Goal: Task Accomplishment & Management: Manage account settings

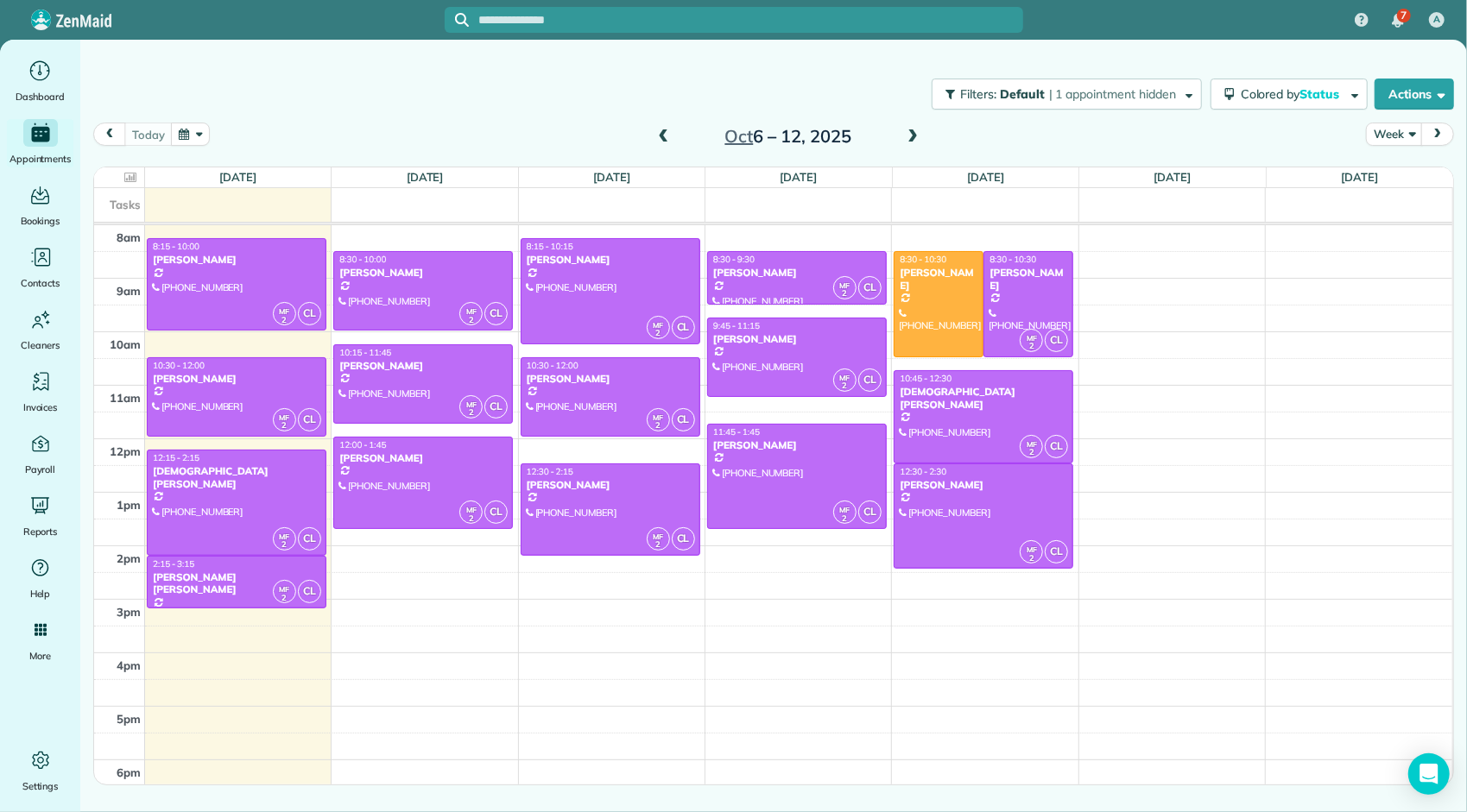
click at [915, 139] on span at bounding box center [913, 138] width 19 height 16
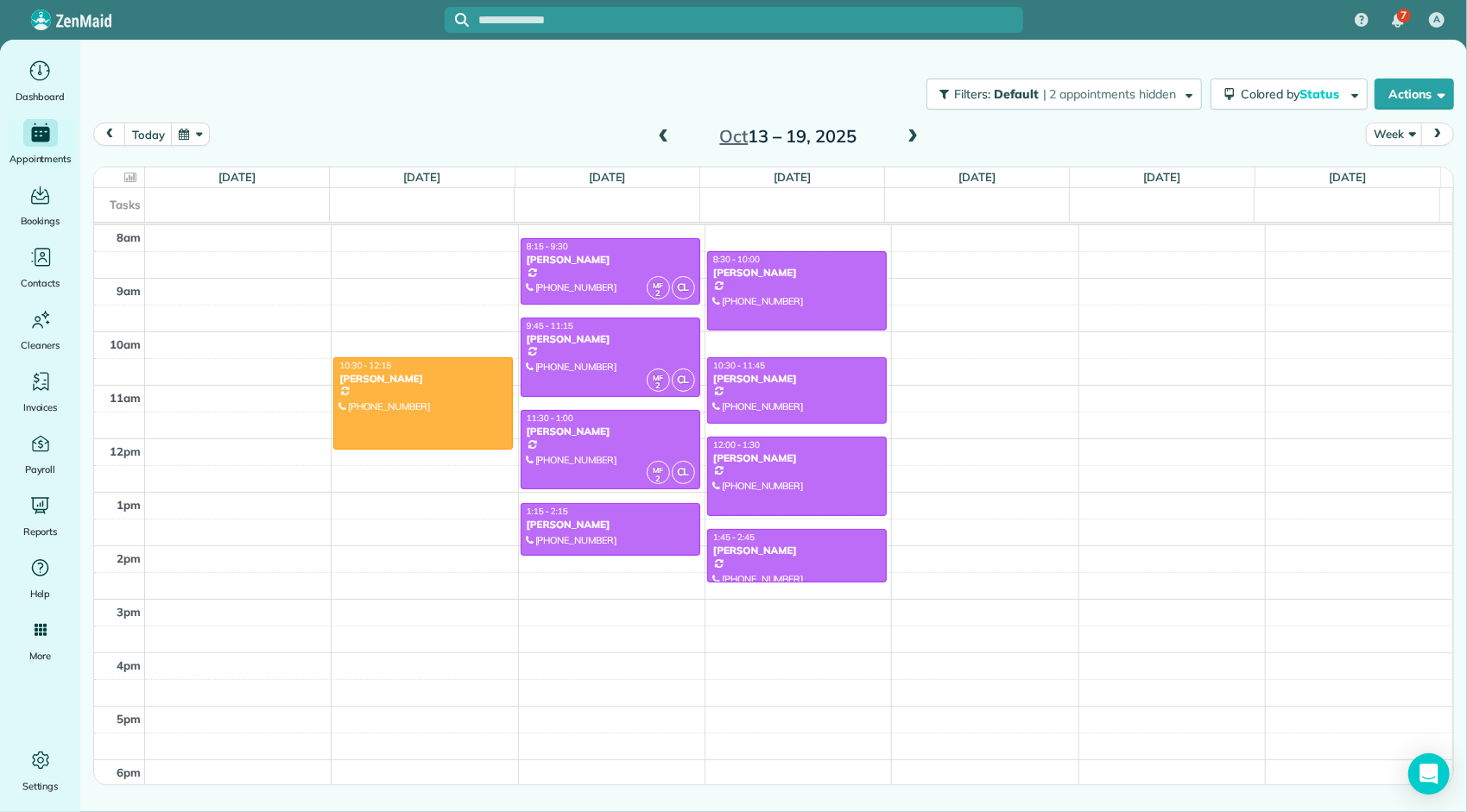
click at [663, 138] on span at bounding box center [664, 138] width 19 height 16
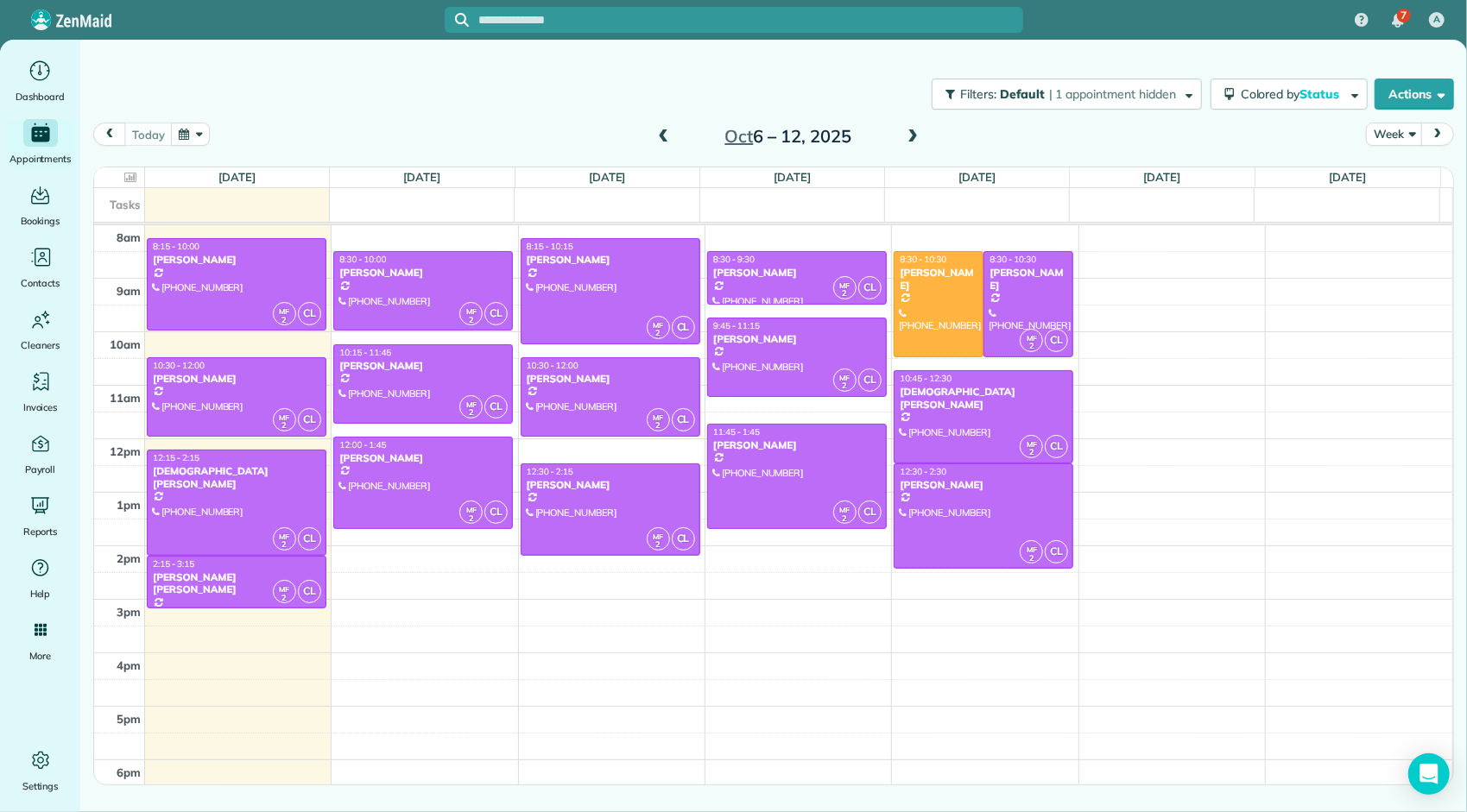
click at [663, 138] on span at bounding box center [664, 138] width 19 height 16
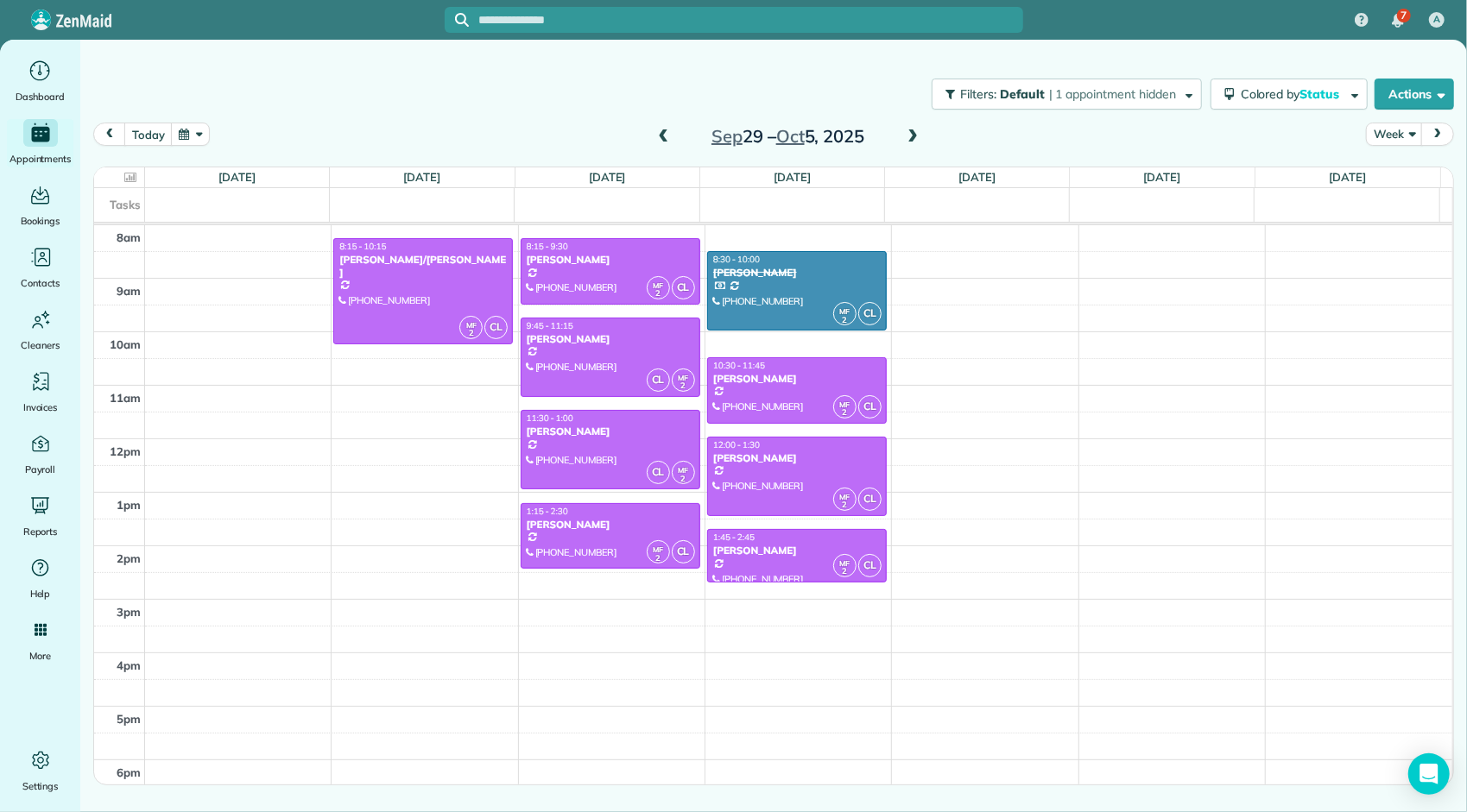
click at [663, 138] on span at bounding box center [664, 138] width 19 height 16
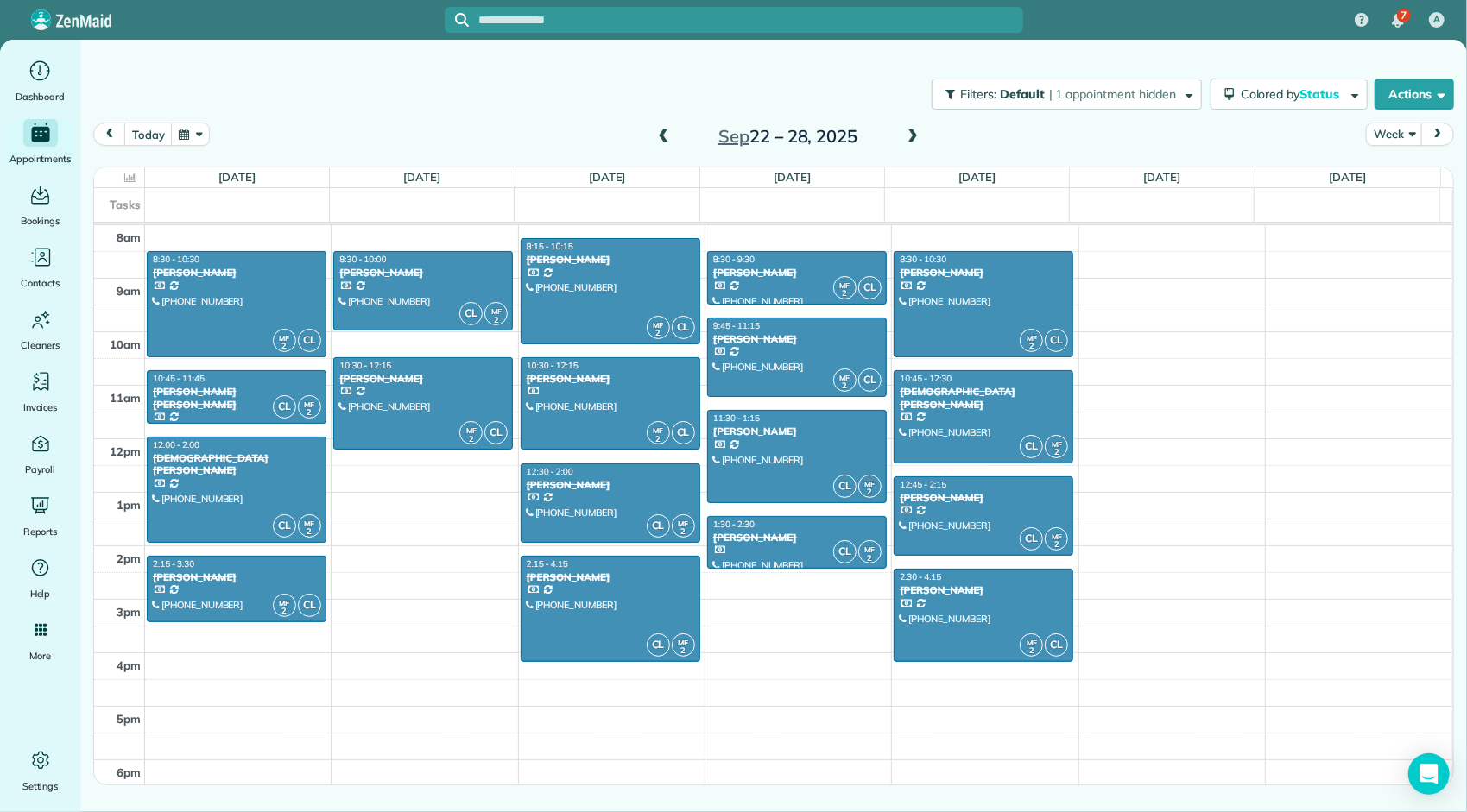
click at [663, 138] on span at bounding box center [664, 138] width 19 height 16
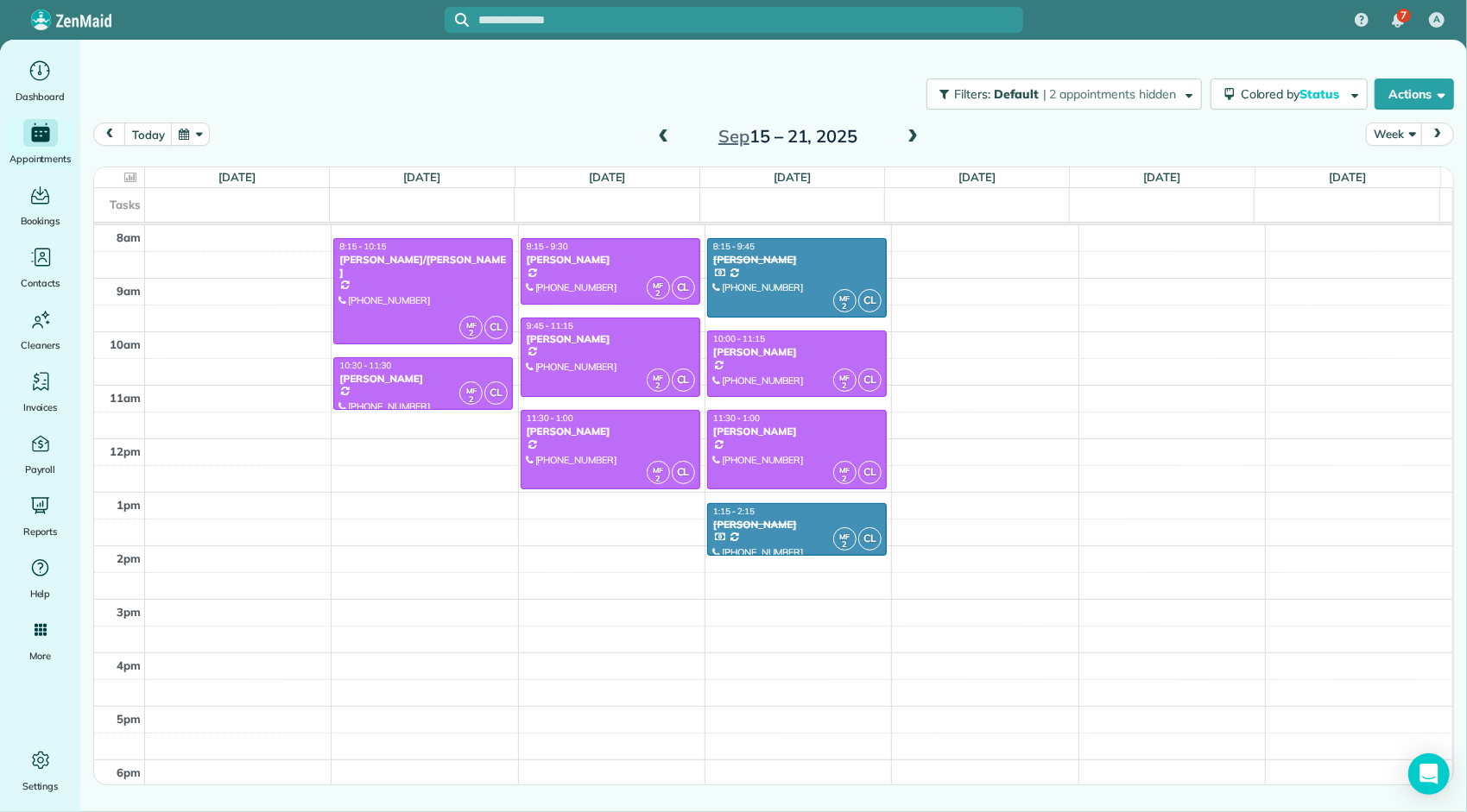
click at [663, 138] on span at bounding box center [664, 138] width 19 height 16
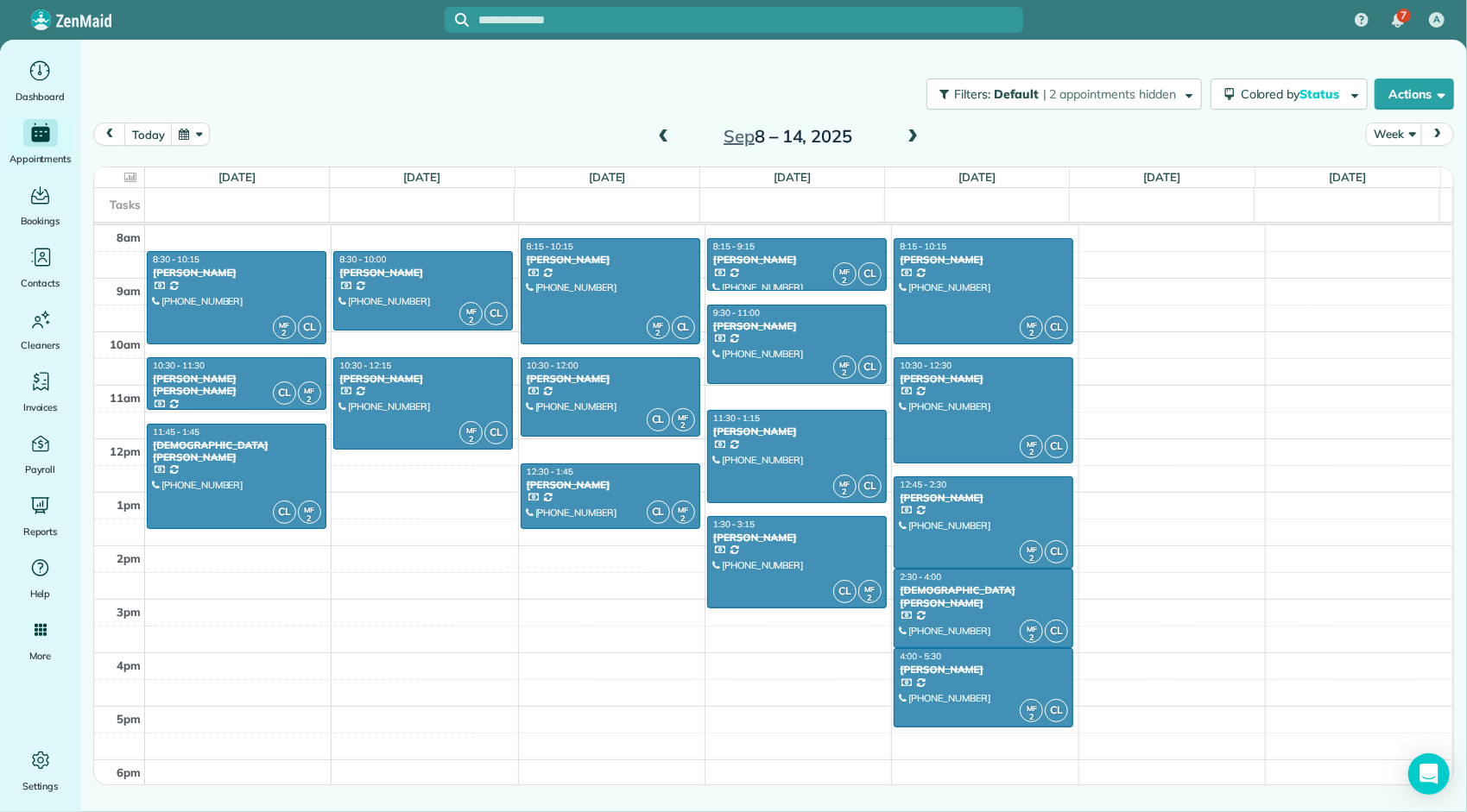
click at [915, 134] on span at bounding box center [913, 138] width 19 height 16
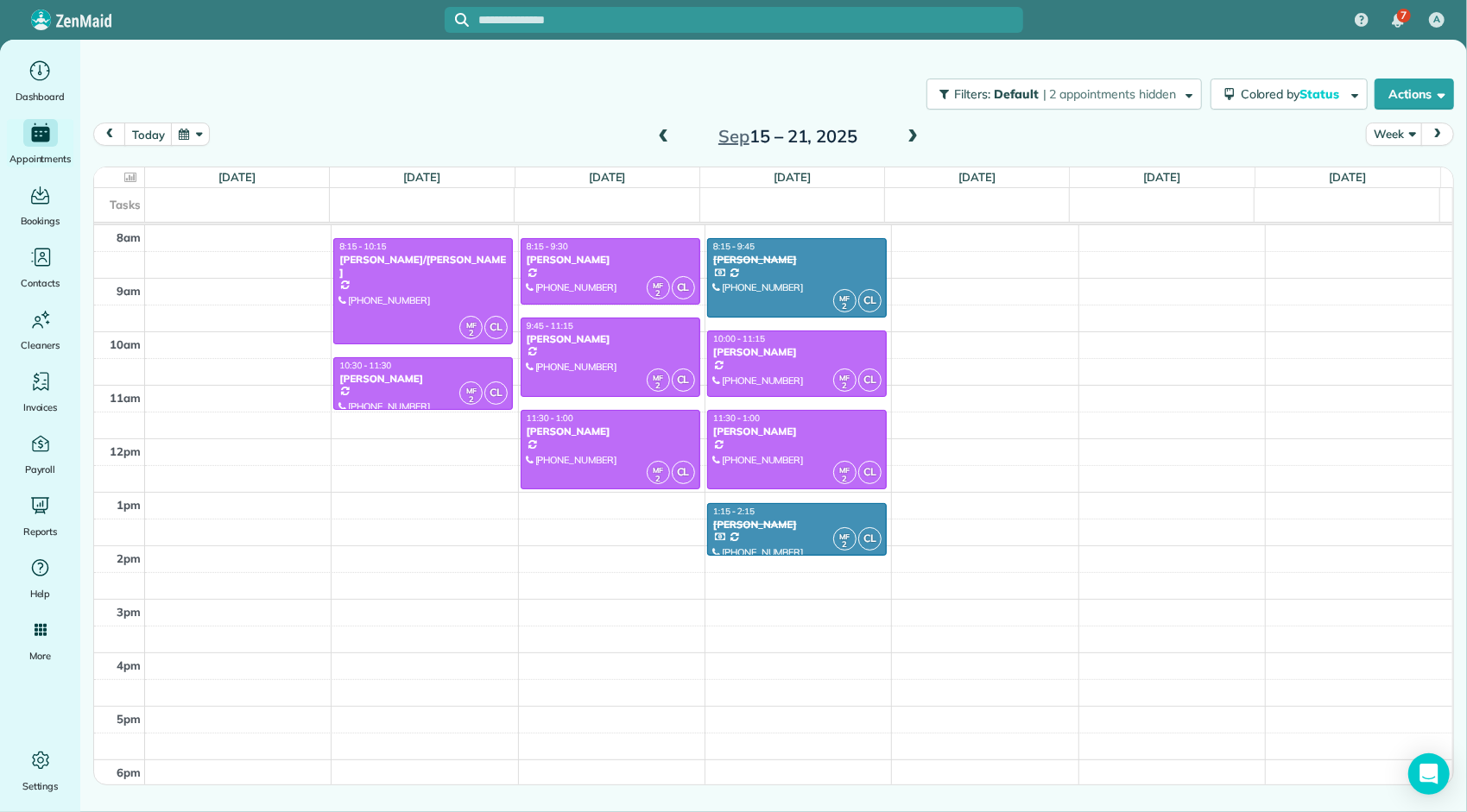
click at [915, 134] on span at bounding box center [913, 138] width 19 height 16
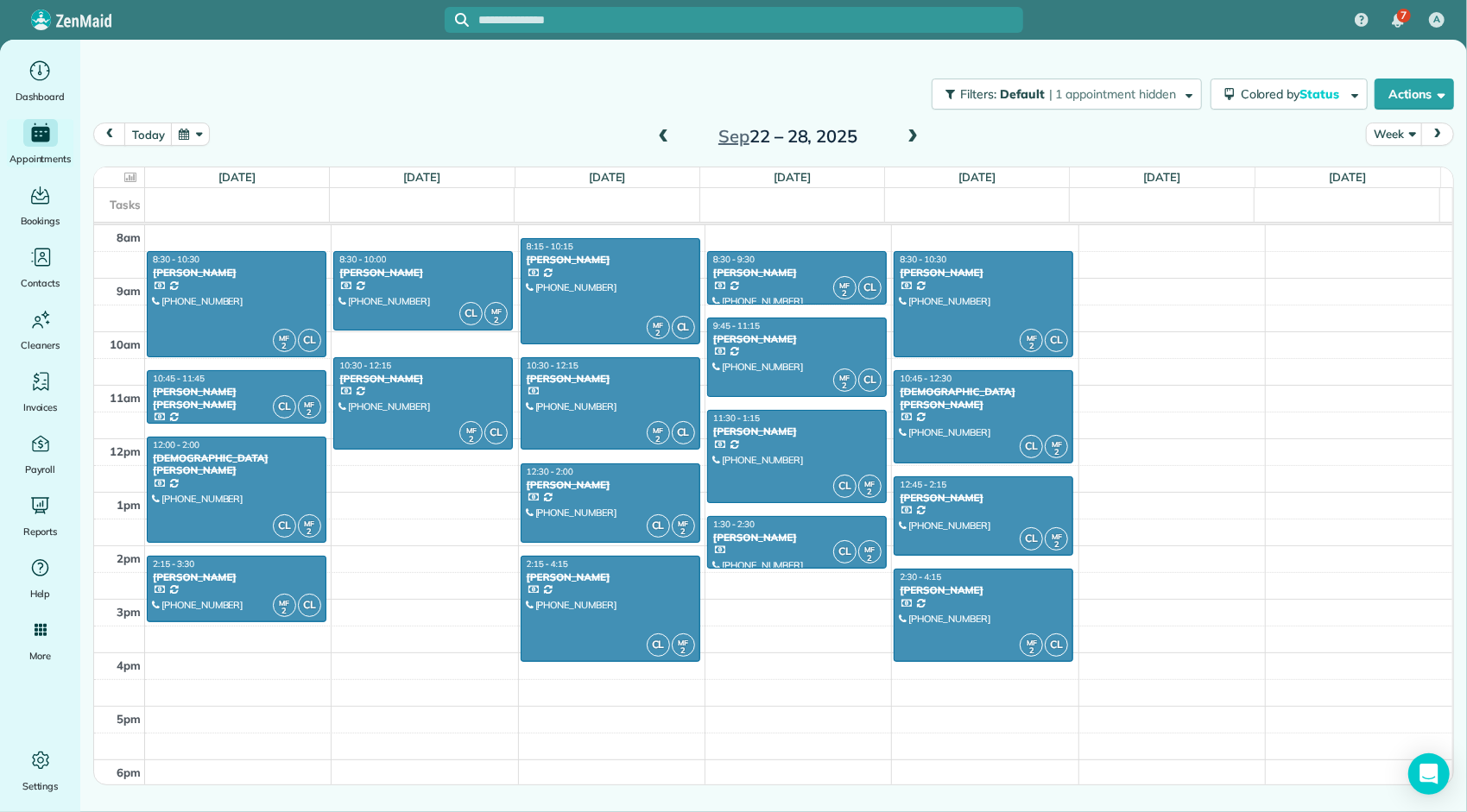
click at [915, 137] on span at bounding box center [913, 138] width 19 height 16
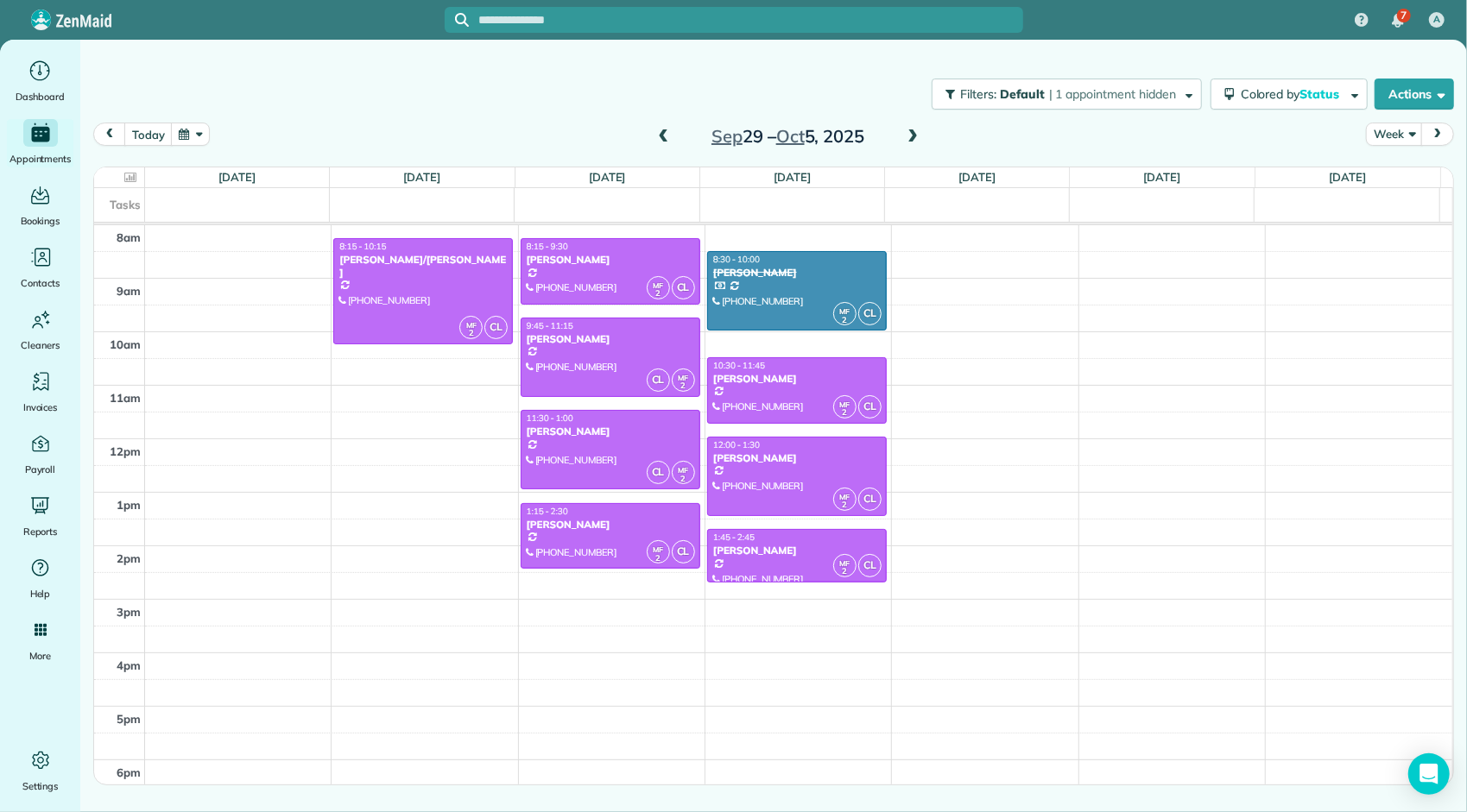
click at [915, 137] on span at bounding box center [913, 138] width 19 height 16
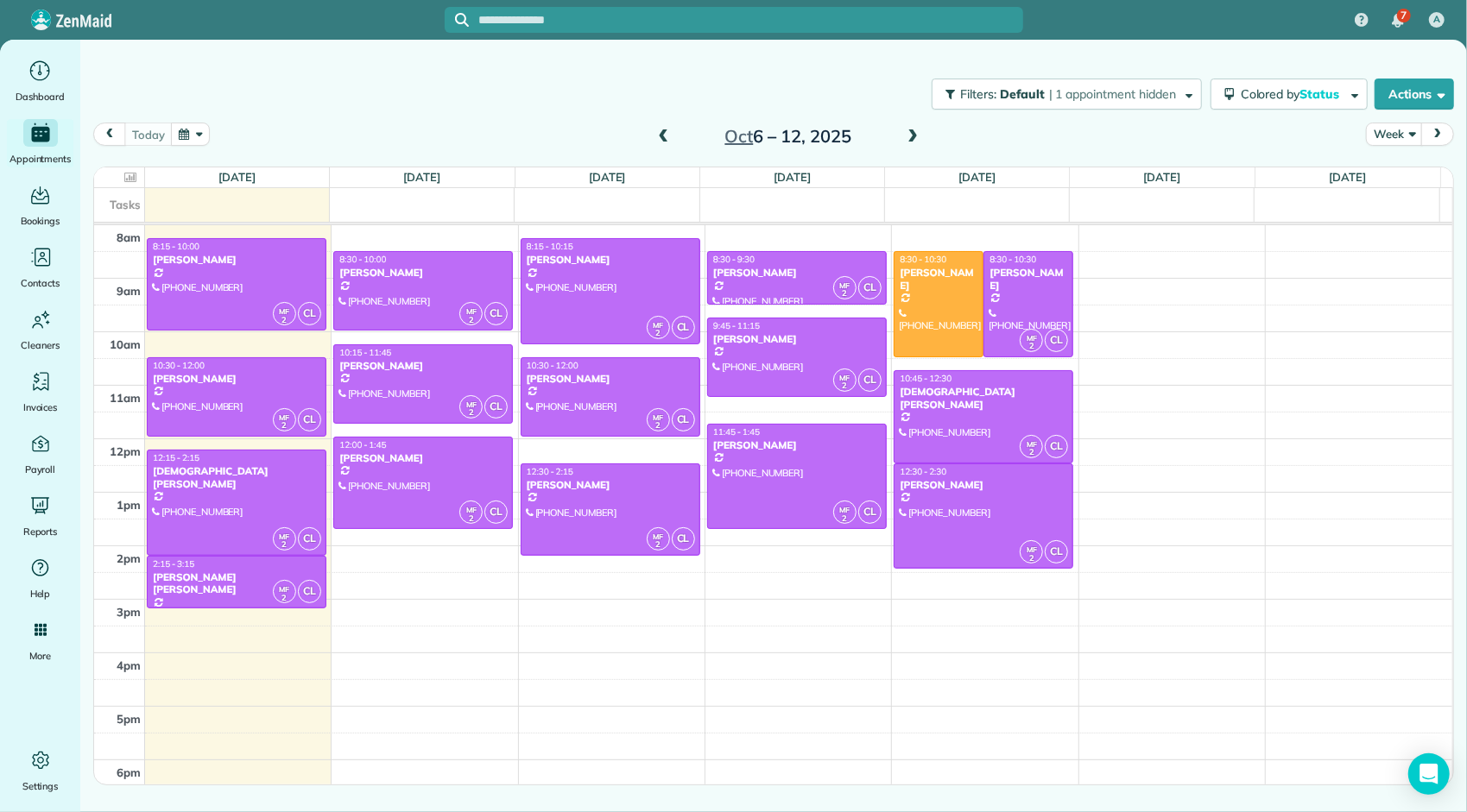
click at [915, 137] on span at bounding box center [913, 138] width 19 height 16
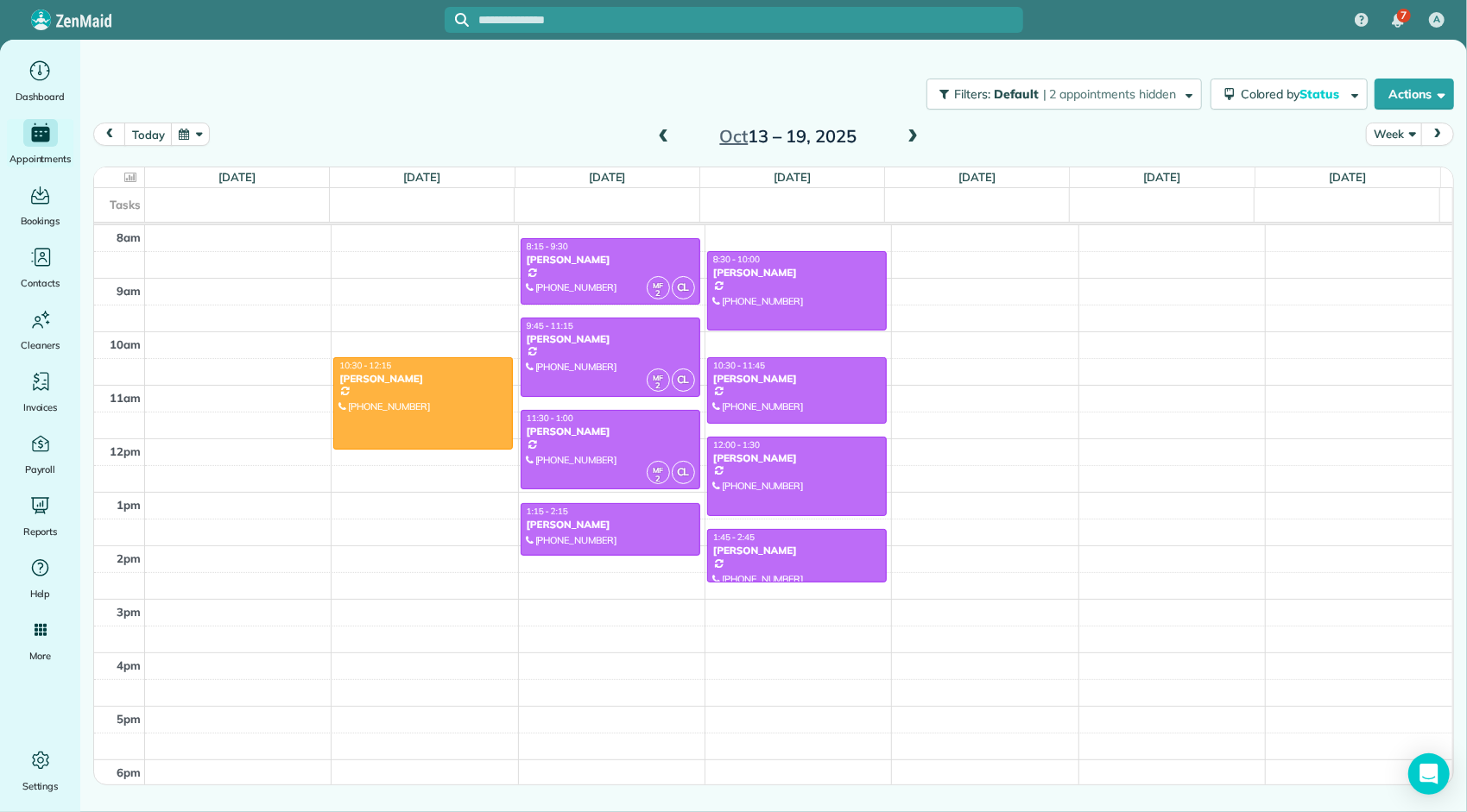
click at [915, 137] on span at bounding box center [913, 138] width 19 height 16
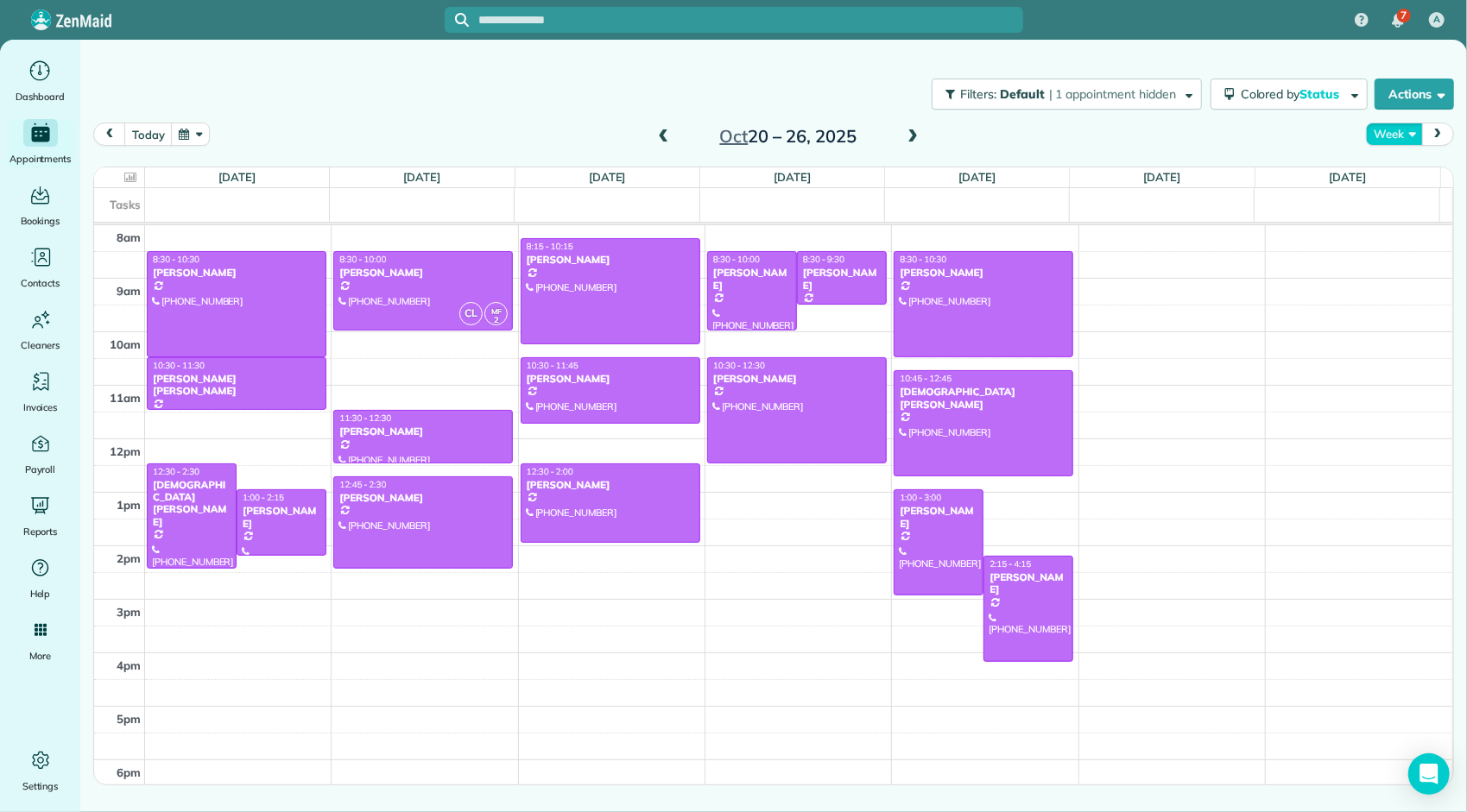
click at [1382, 134] on button "Week" at bounding box center [1394, 134] width 56 height 23
click at [1396, 242] on link "Month" at bounding box center [1434, 242] width 137 height 34
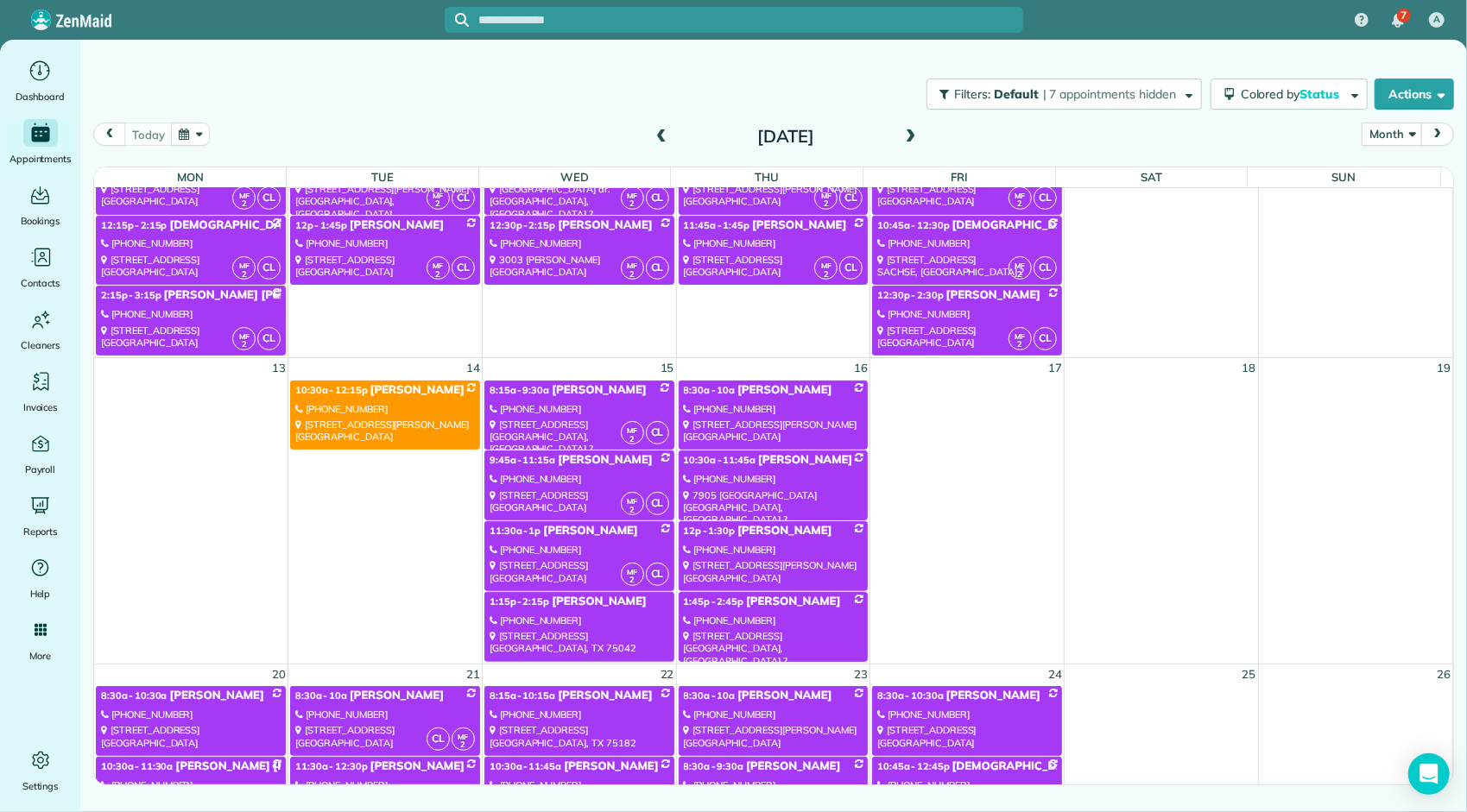
scroll to position [518, 0]
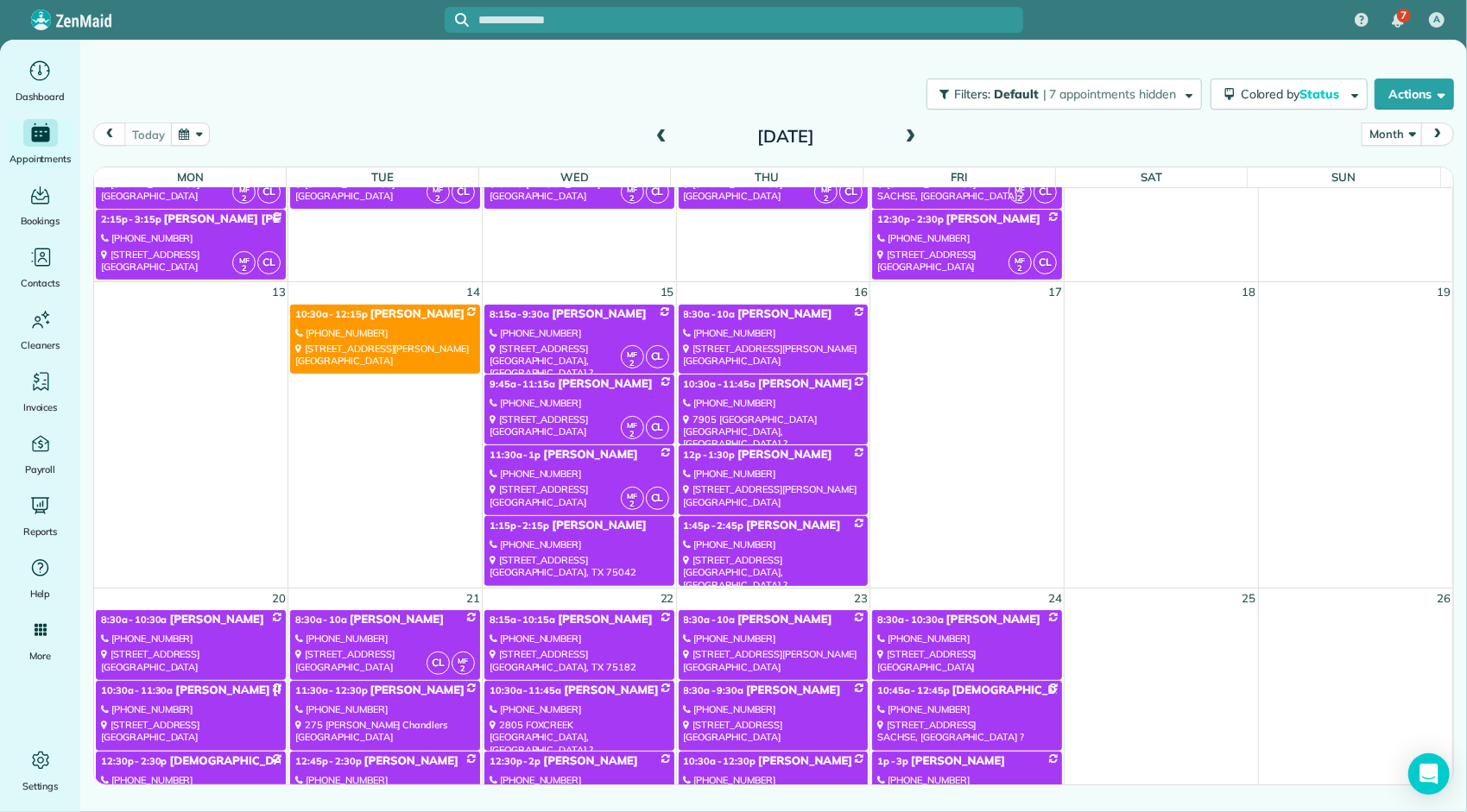
click at [420, 329] on div "[PHONE_NUMBER]" at bounding box center [385, 333] width 180 height 12
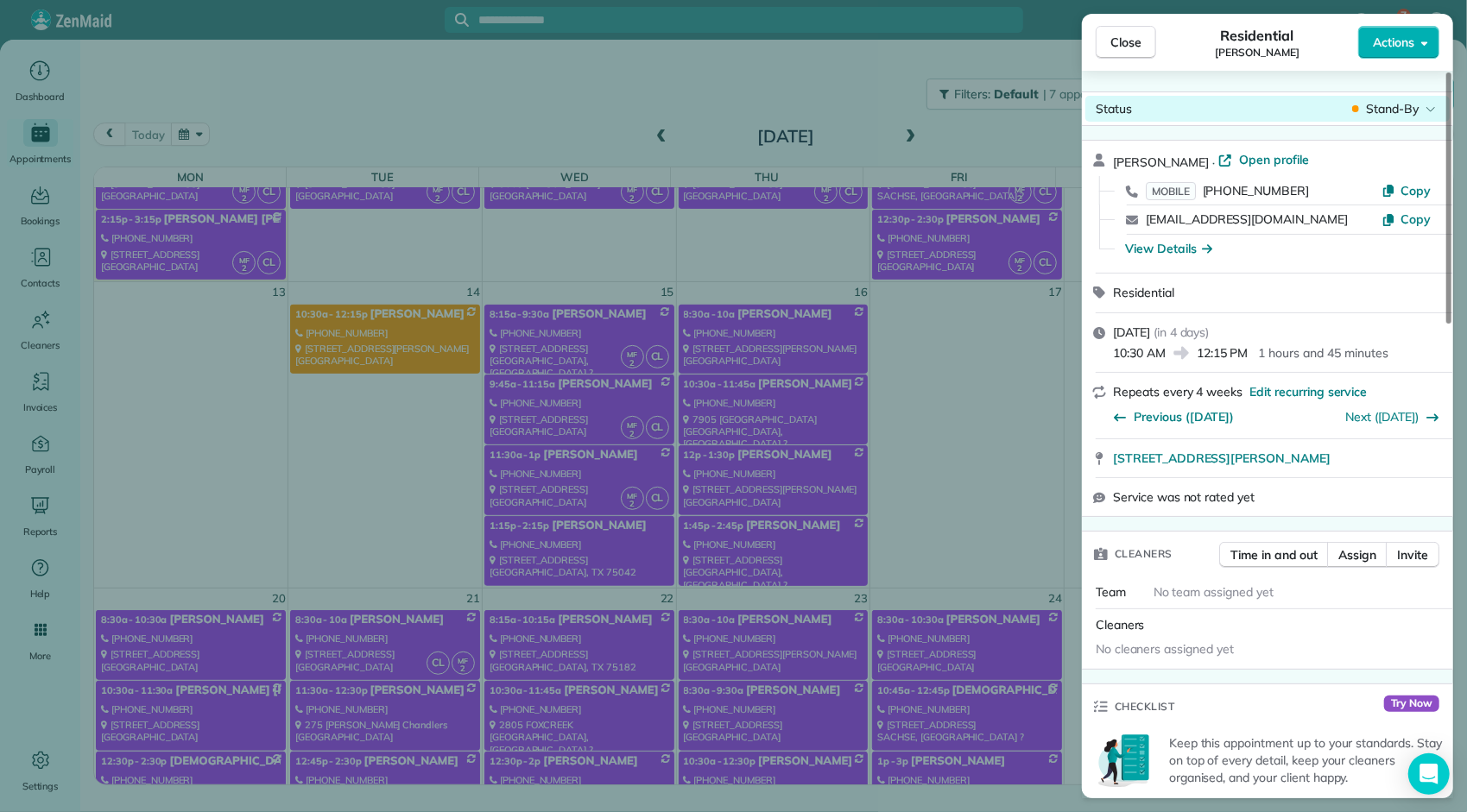
click at [1414, 103] on span "Stand-By" at bounding box center [1392, 109] width 53 height 18
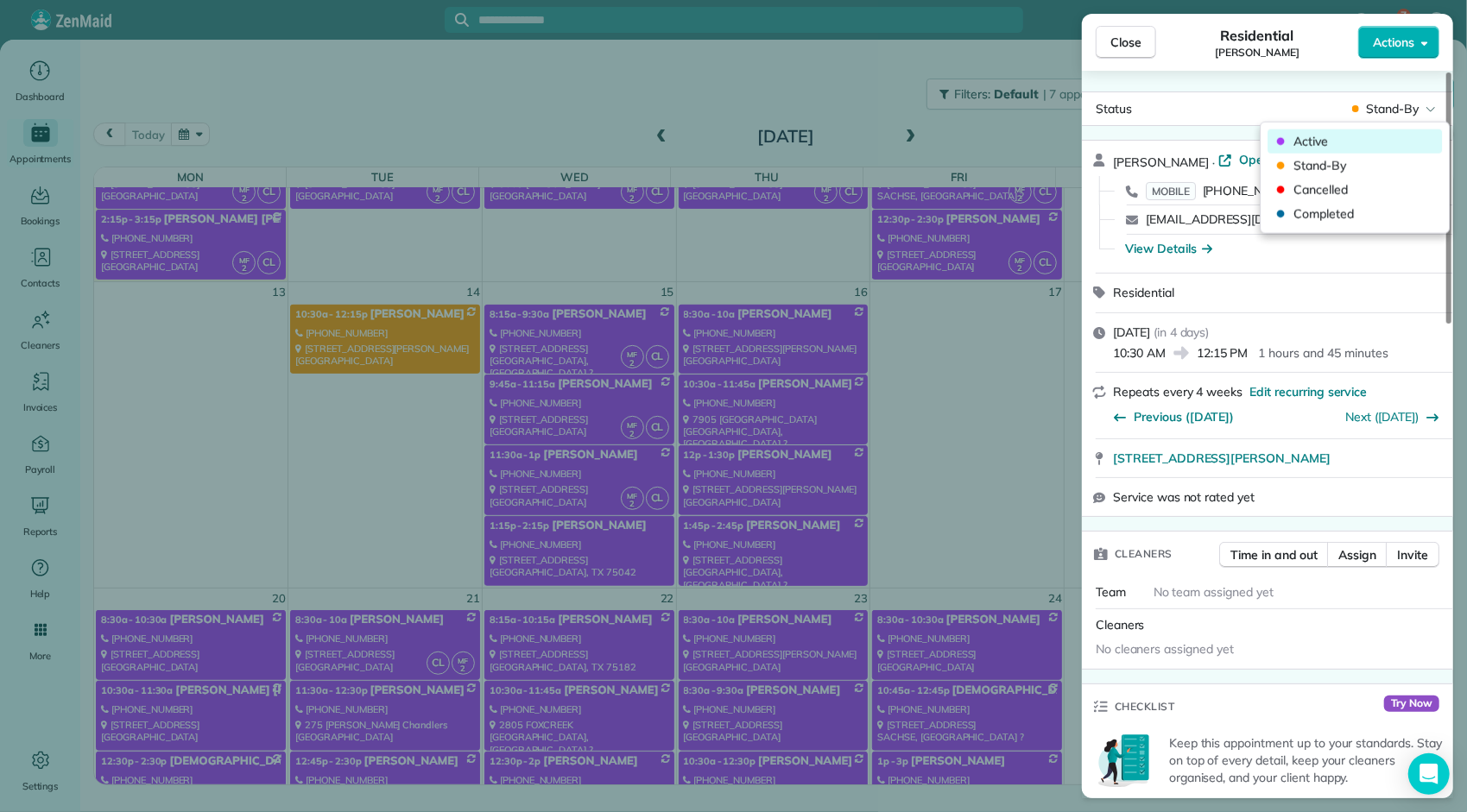
click at [1336, 139] on span "Active" at bounding box center [1366, 142] width 145 height 18
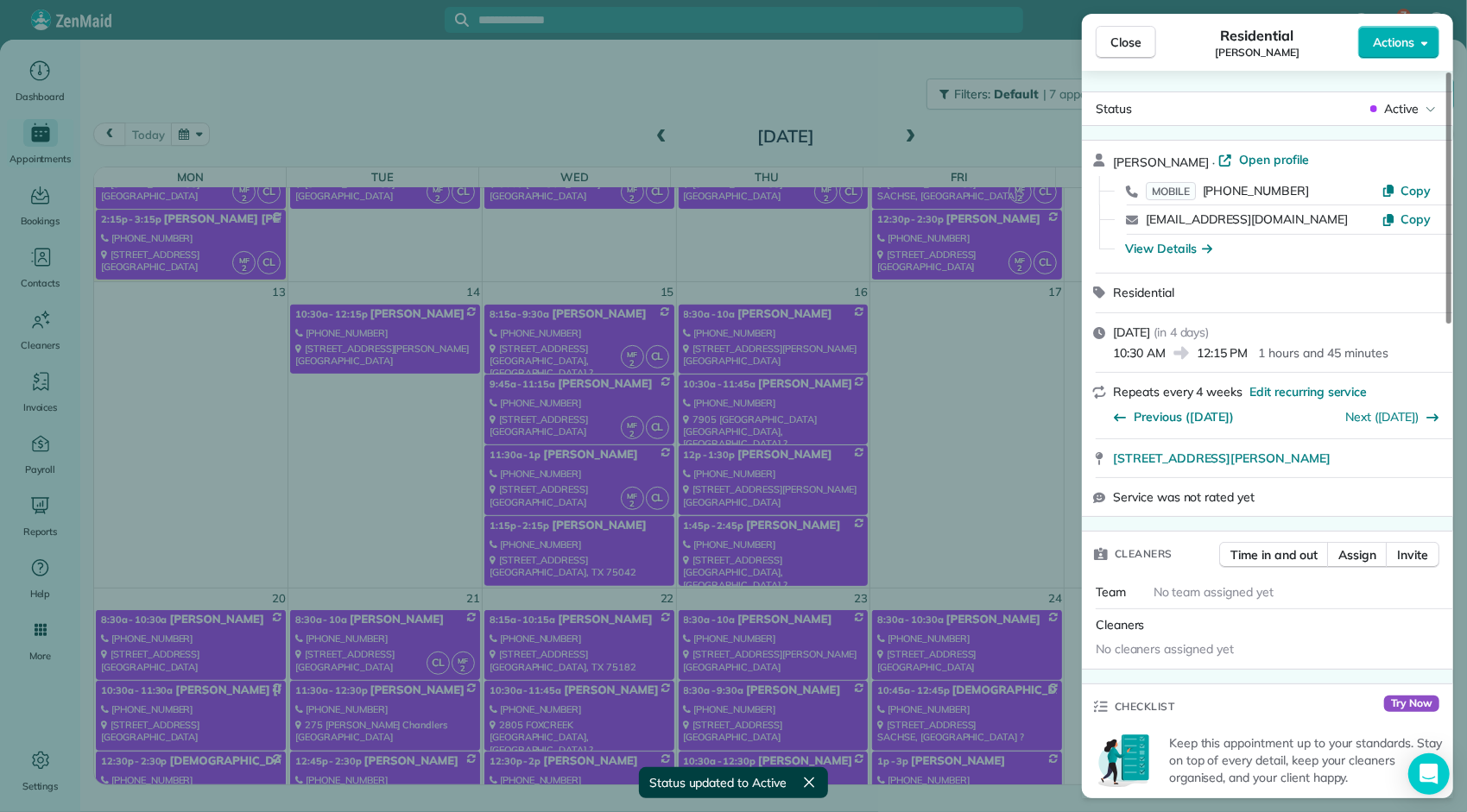
scroll to position [518, 0]
drag, startPoint x: 1145, startPoint y: 48, endPoint x: 1135, endPoint y: 50, distance: 10.2
click at [1144, 48] on button "Close" at bounding box center [1126, 41] width 61 height 33
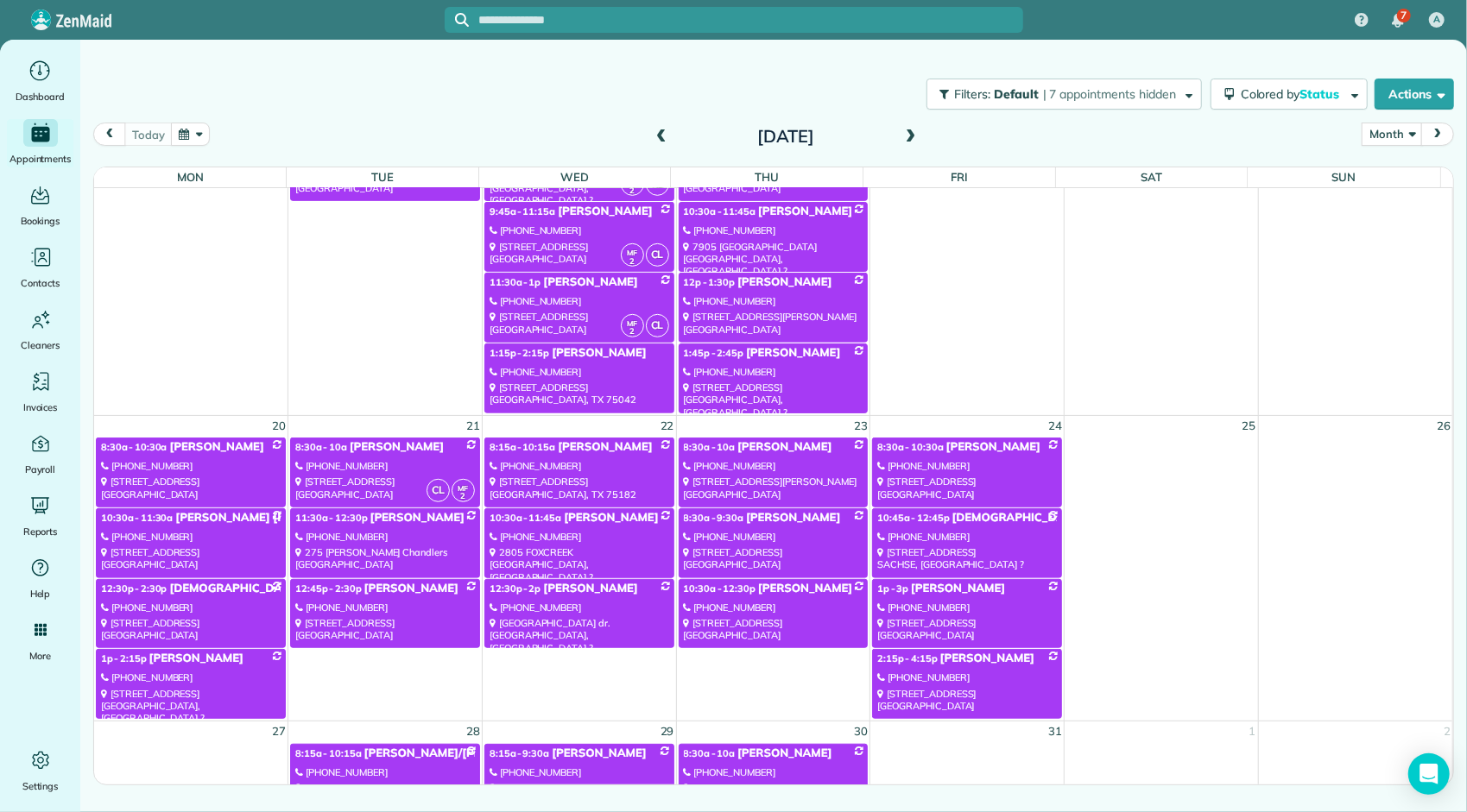
scroll to position [604, 0]
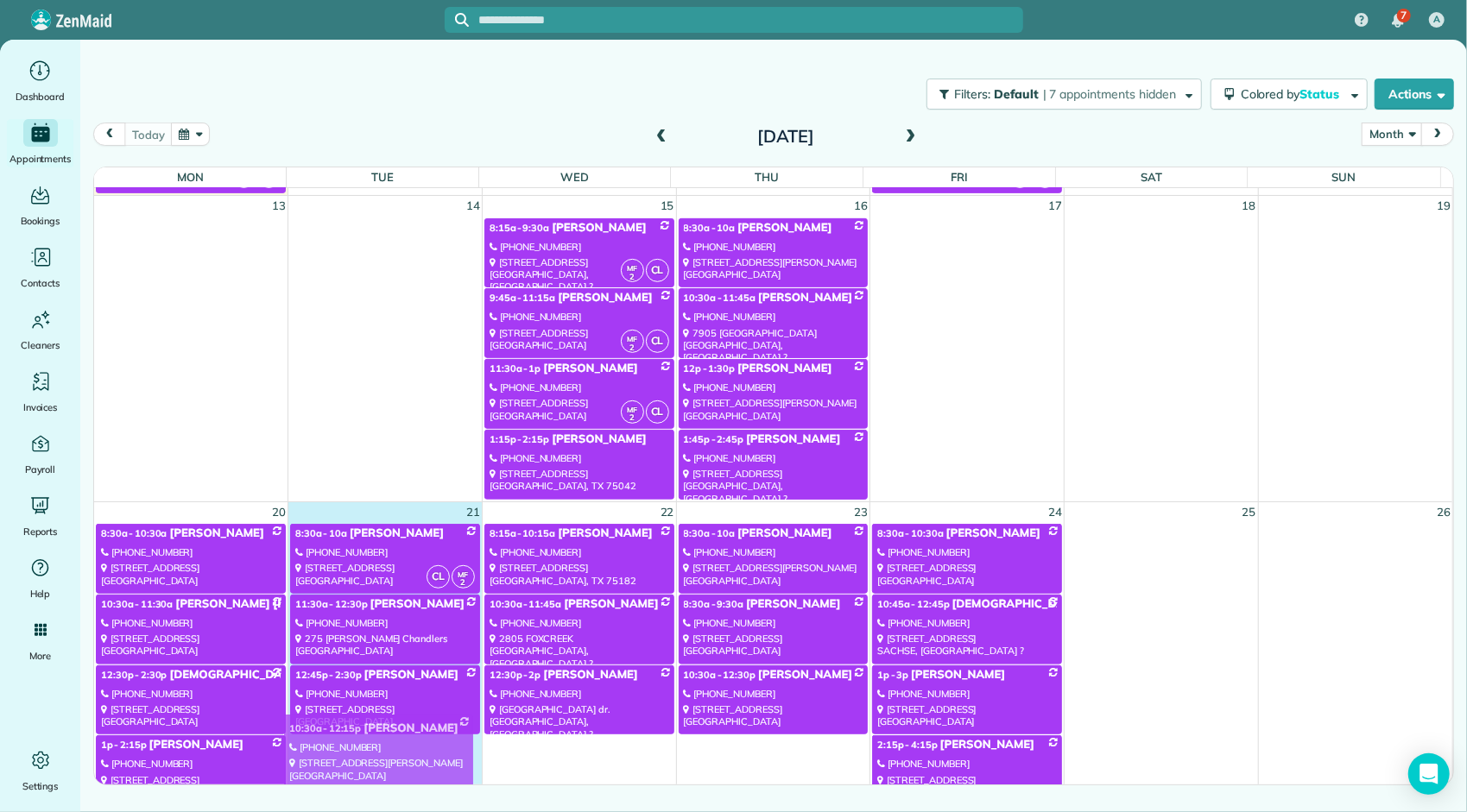
drag, startPoint x: 409, startPoint y: 245, endPoint x: 405, endPoint y: 748, distance: 503.0
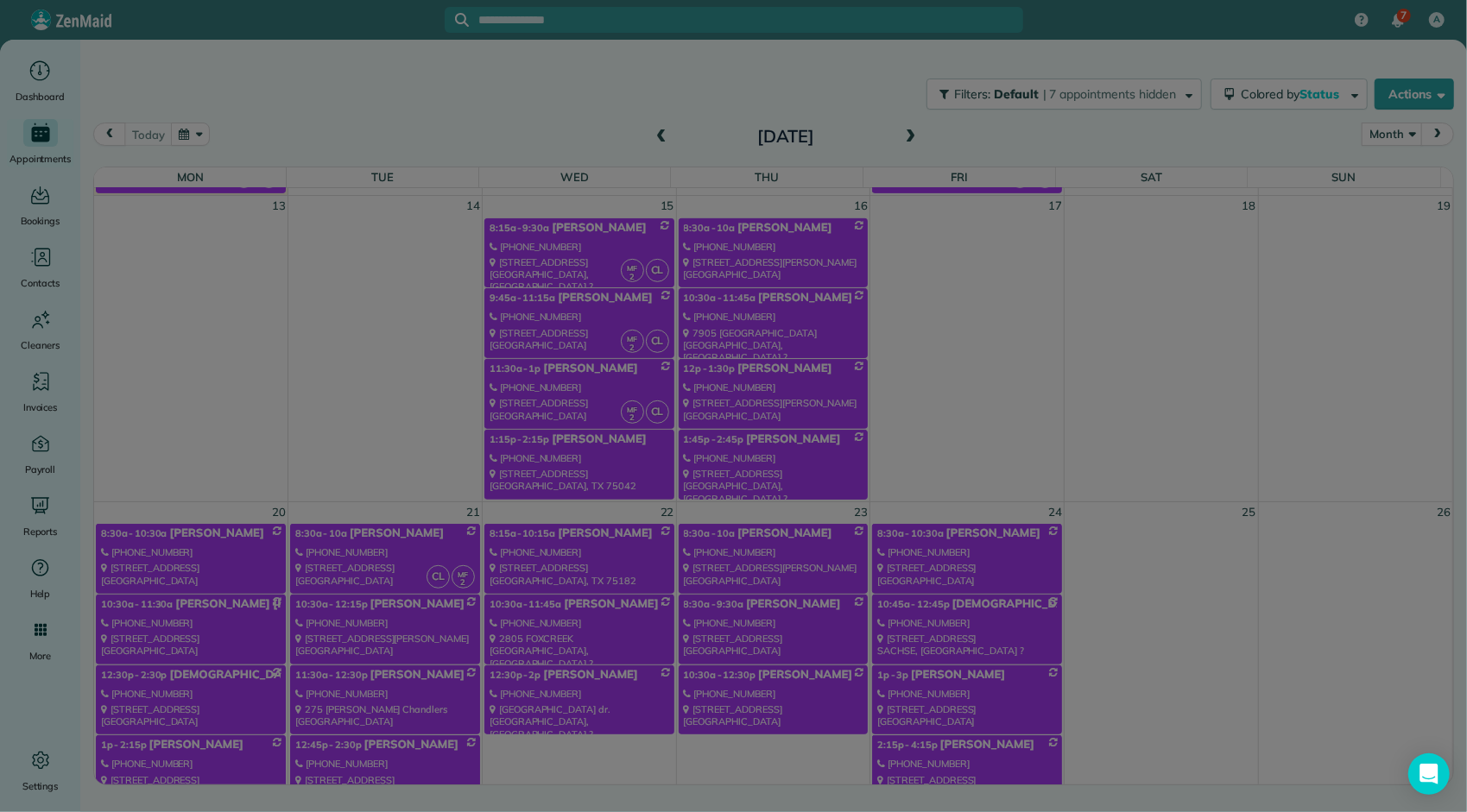
scroll to position [638, 0]
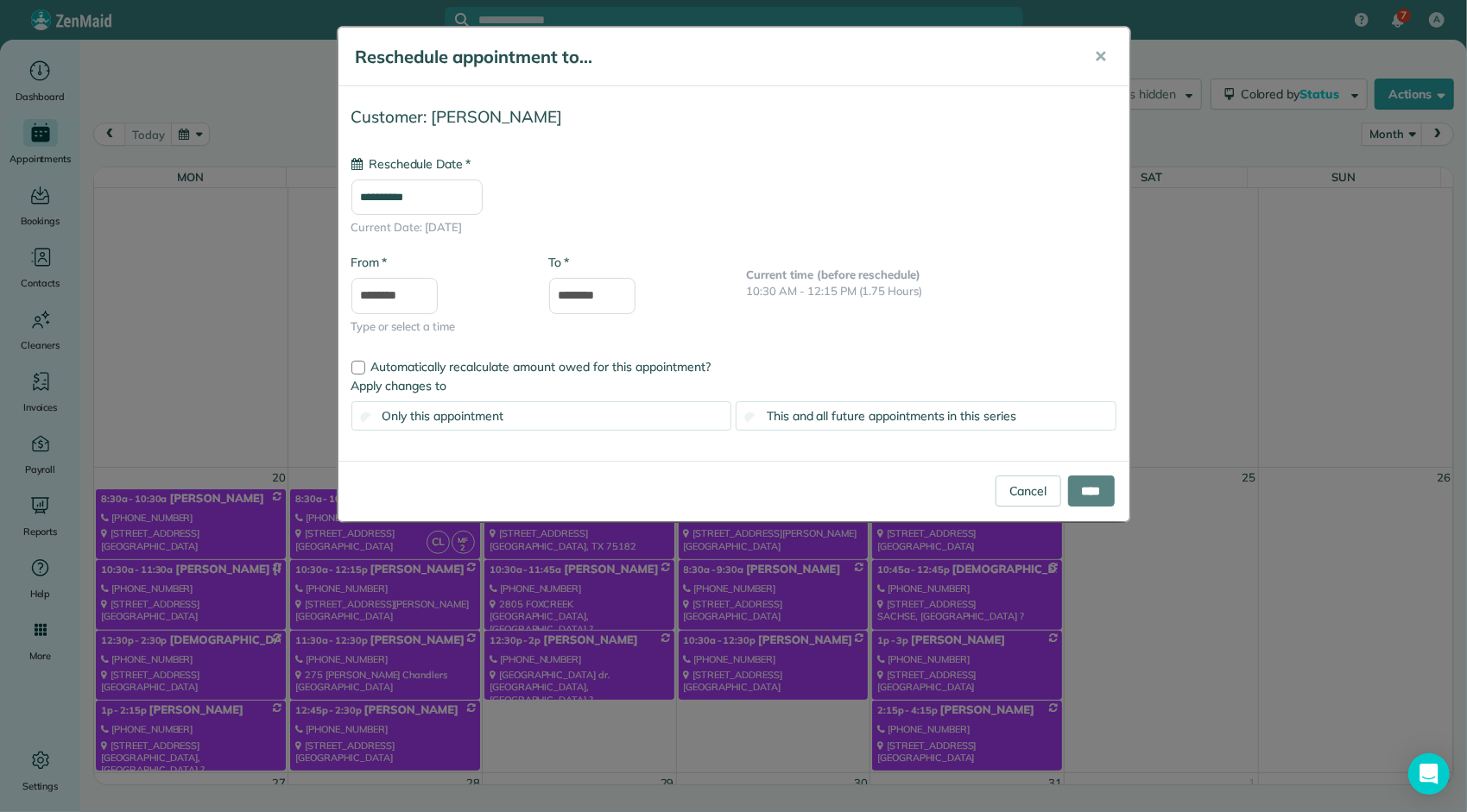
type input "**********"
click at [858, 413] on span "This and all future appointments in this series" at bounding box center [891, 416] width 250 height 16
click at [1079, 490] on input "****" at bounding box center [1091, 490] width 47 height 31
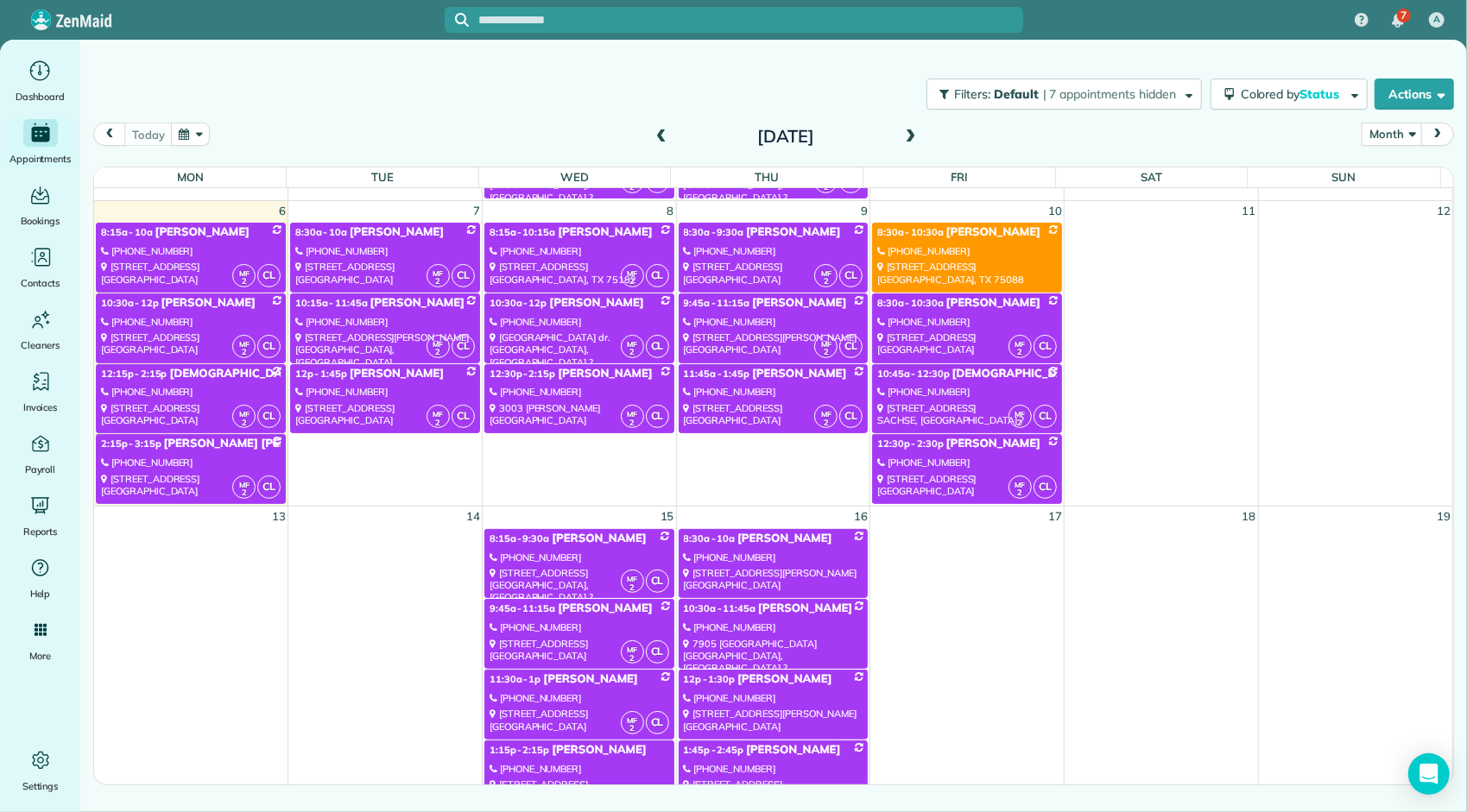
scroll to position [207, 0]
